Goal: Communication & Community: Answer question/provide support

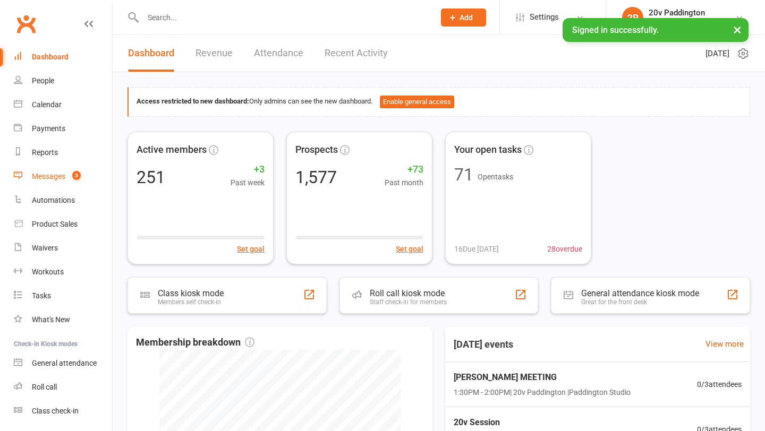
click at [70, 177] on count-badge "3" at bounding box center [74, 176] width 14 height 8
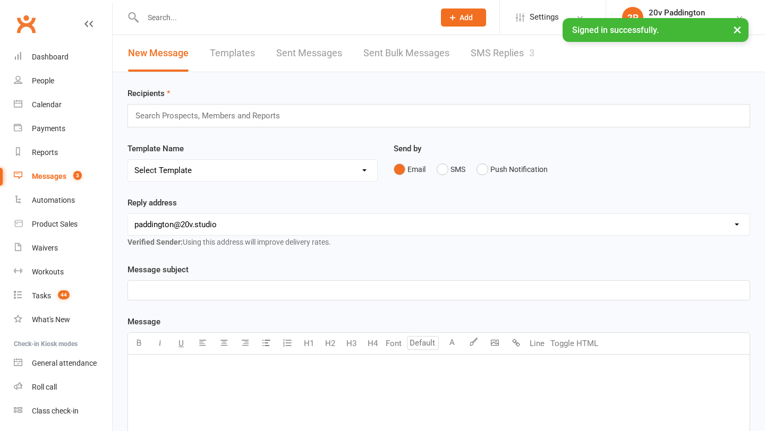
click at [512, 50] on link "SMS Replies 3" at bounding box center [503, 53] width 64 height 37
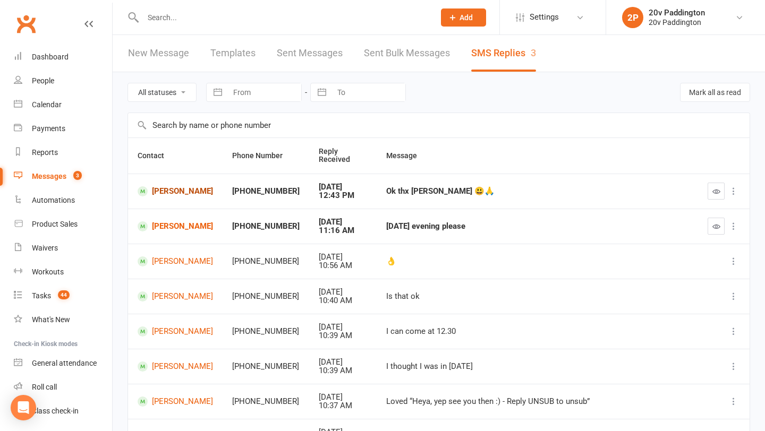
click at [185, 193] on link "[PERSON_NAME]" at bounding box center [175, 191] width 75 height 10
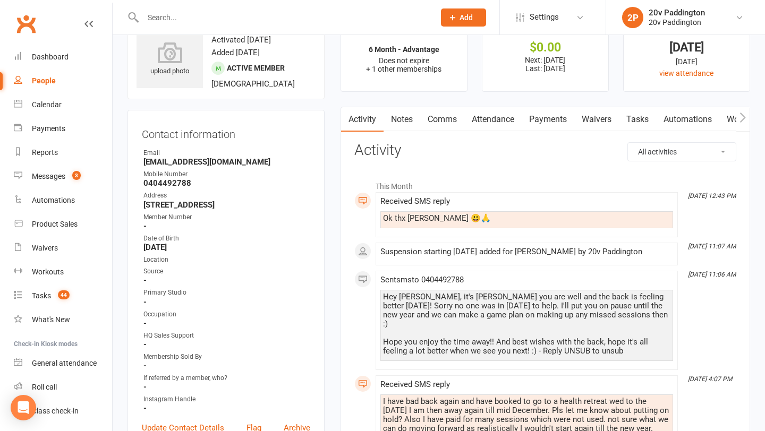
scroll to position [41, 0]
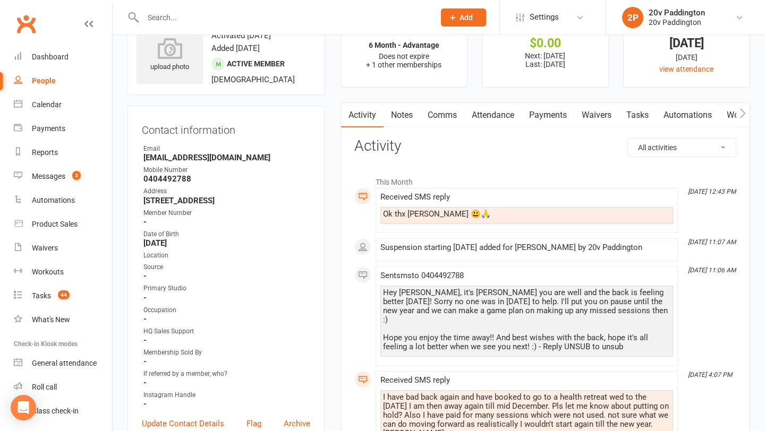
click at [429, 292] on div "Hey [PERSON_NAME], it's [PERSON_NAME] you are well and the back is feeling bett…" at bounding box center [526, 319] width 287 height 63
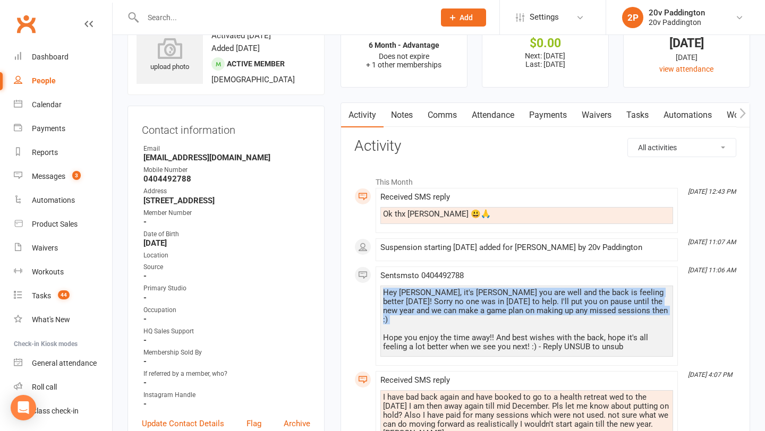
click at [429, 292] on div "Hey [PERSON_NAME], it's [PERSON_NAME] you are well and the back is feeling bett…" at bounding box center [526, 319] width 287 height 63
